Goal: Task Accomplishment & Management: Complete application form

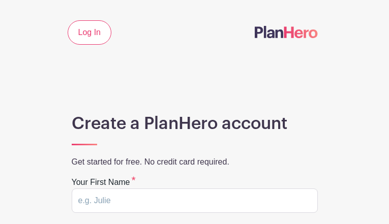
type input "WVYOnRVBAqZj"
type input "NDHKNykVOaEwDeD"
type input "[EMAIL_ADDRESS][DOMAIN_NAME]"
